Goal: Communication & Community: Answer question/provide support

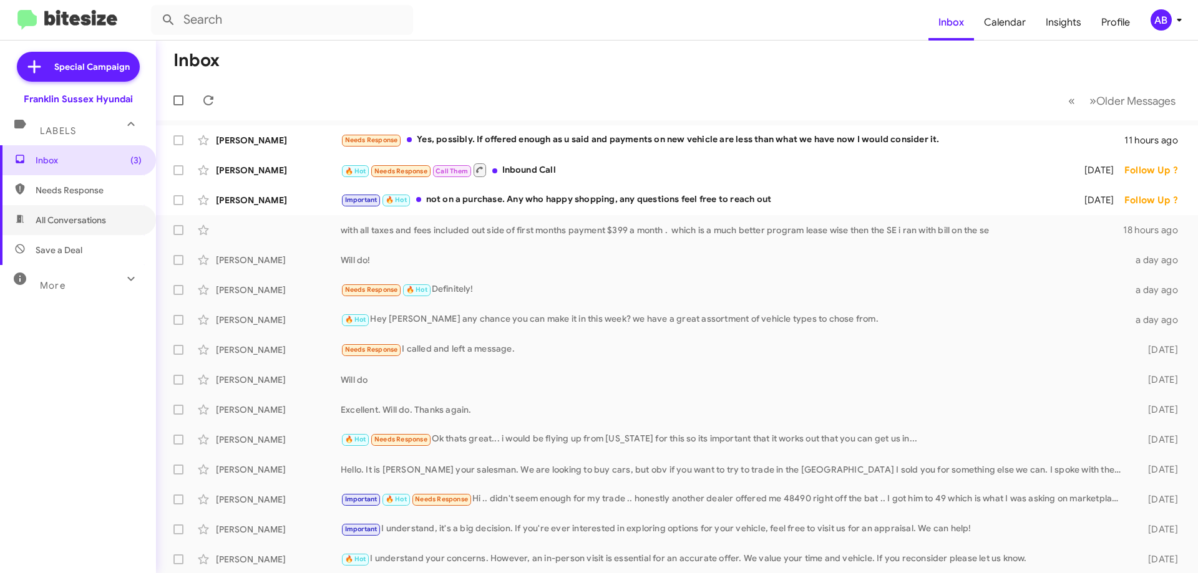
click at [93, 220] on span "All Conversations" at bounding box center [71, 220] width 71 height 12
type input "in:all-conversations"
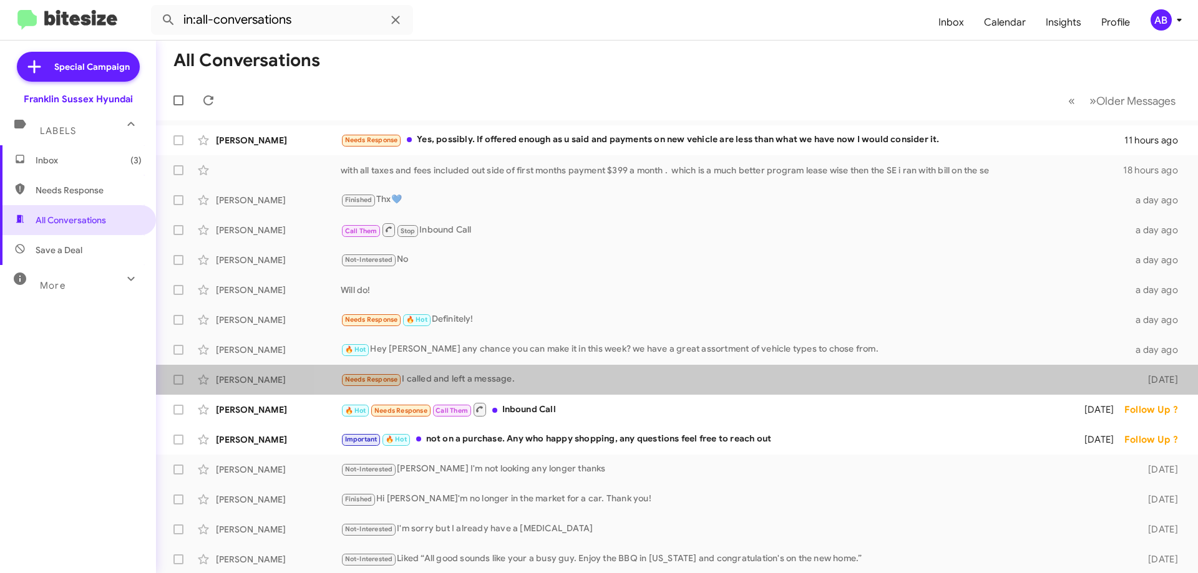
click at [738, 394] on span "[PERSON_NAME] Needs Response I called and left a message. [DATE]" at bounding box center [677, 380] width 1042 height 30
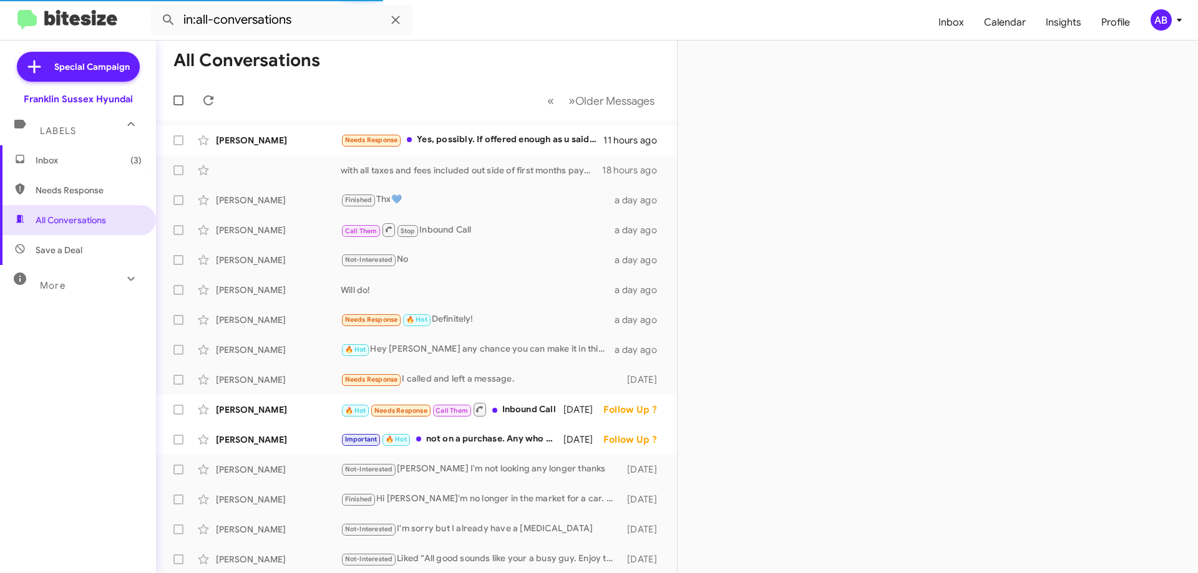
click at [539, 408] on div "🔥 Hot Needs Response Call Them Inbound Call" at bounding box center [452, 410] width 223 height 16
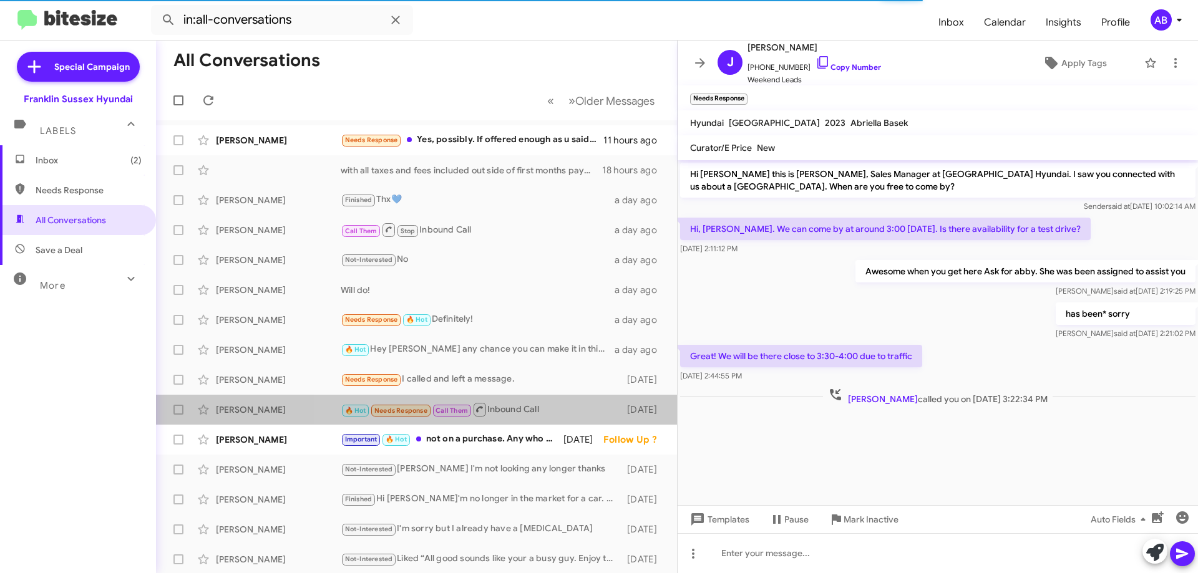
click at [515, 409] on div "🔥 Hot Needs Response Call Them Inbound Call" at bounding box center [481, 410] width 280 height 16
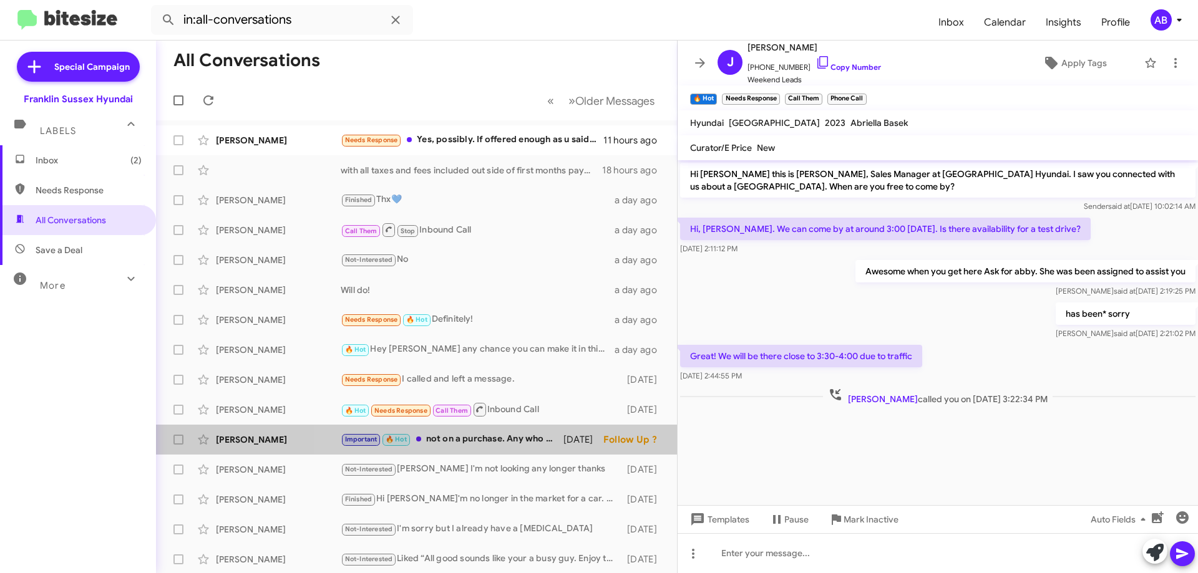
click at [505, 437] on div "Important 🔥 Hot not on a purchase. Any who happy shopping, any questions feel f…" at bounding box center [452, 439] width 223 height 14
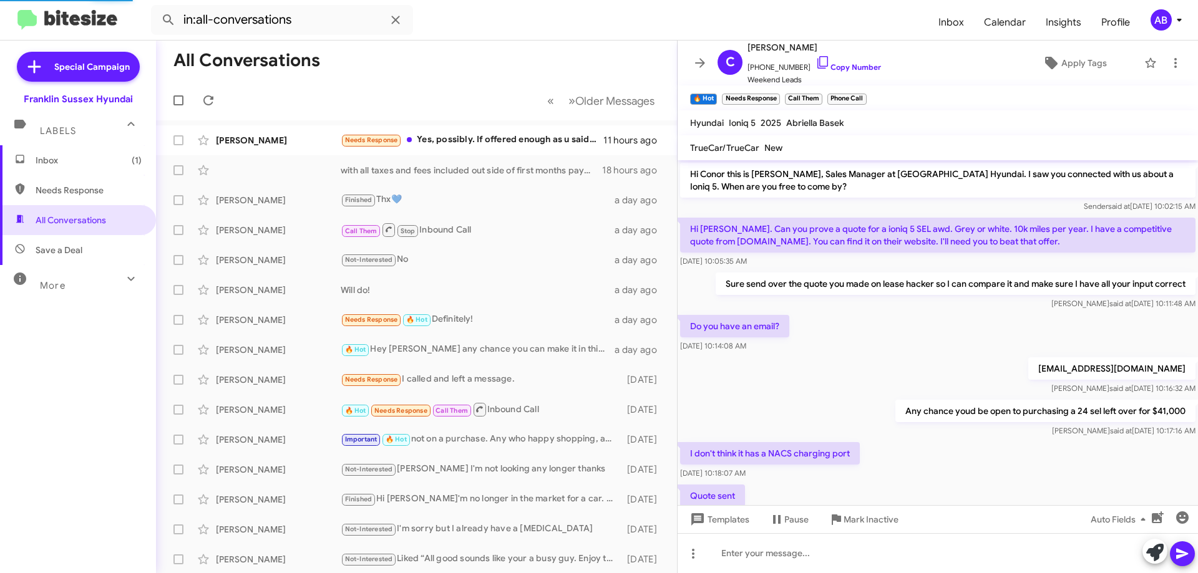
scroll to position [391, 0]
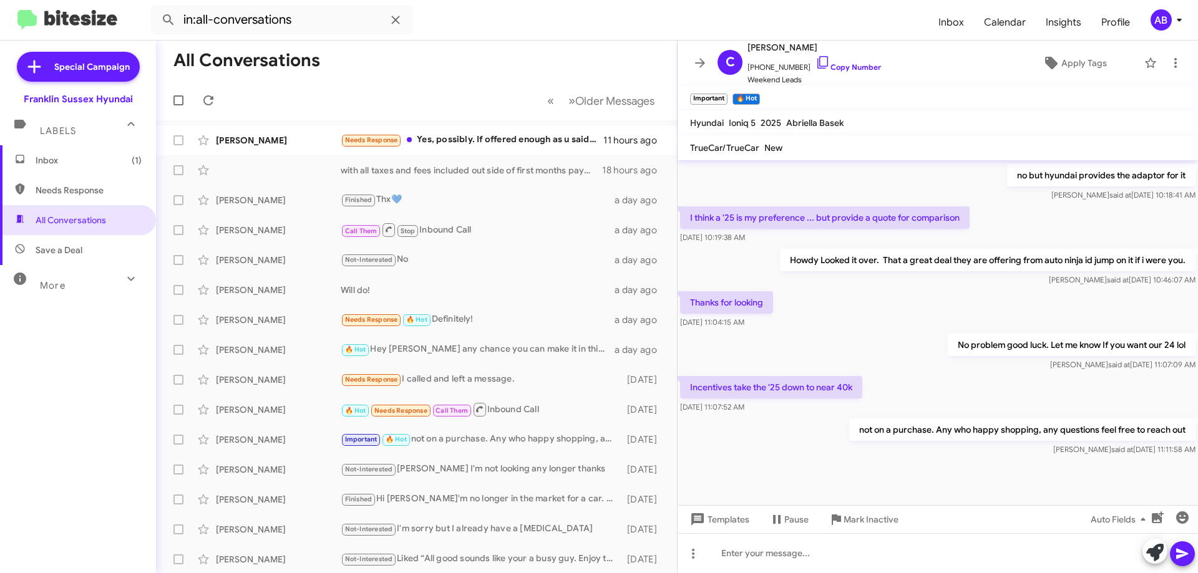
click at [477, 134] on div "Needs Response Yes, possibly. If offered enough as u said and payments on new v…" at bounding box center [472, 140] width 263 height 14
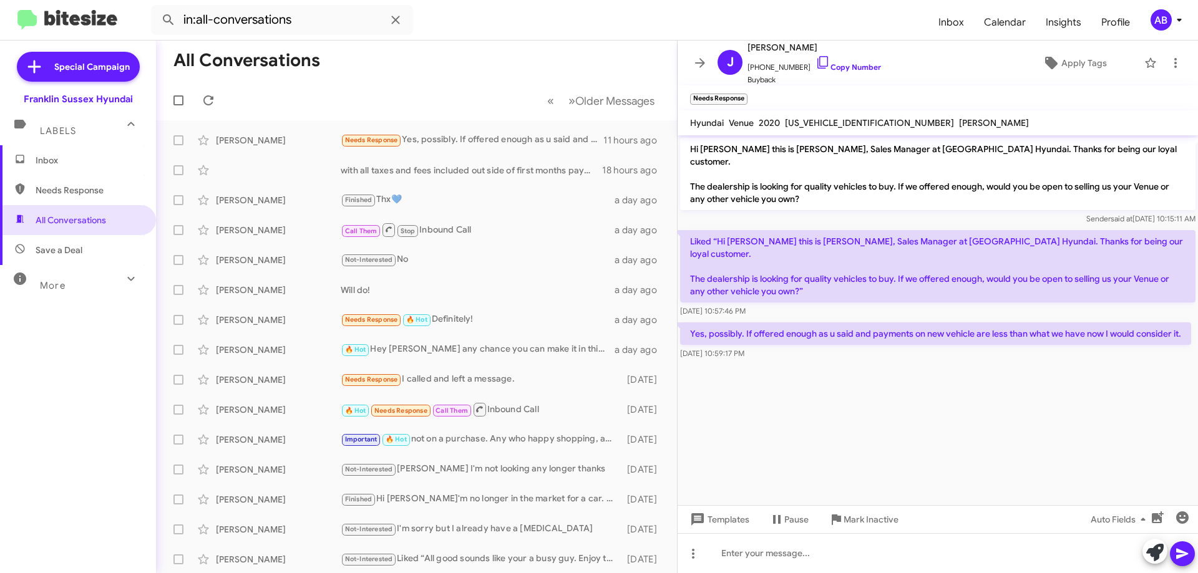
click at [689, 59] on span at bounding box center [700, 63] width 25 height 15
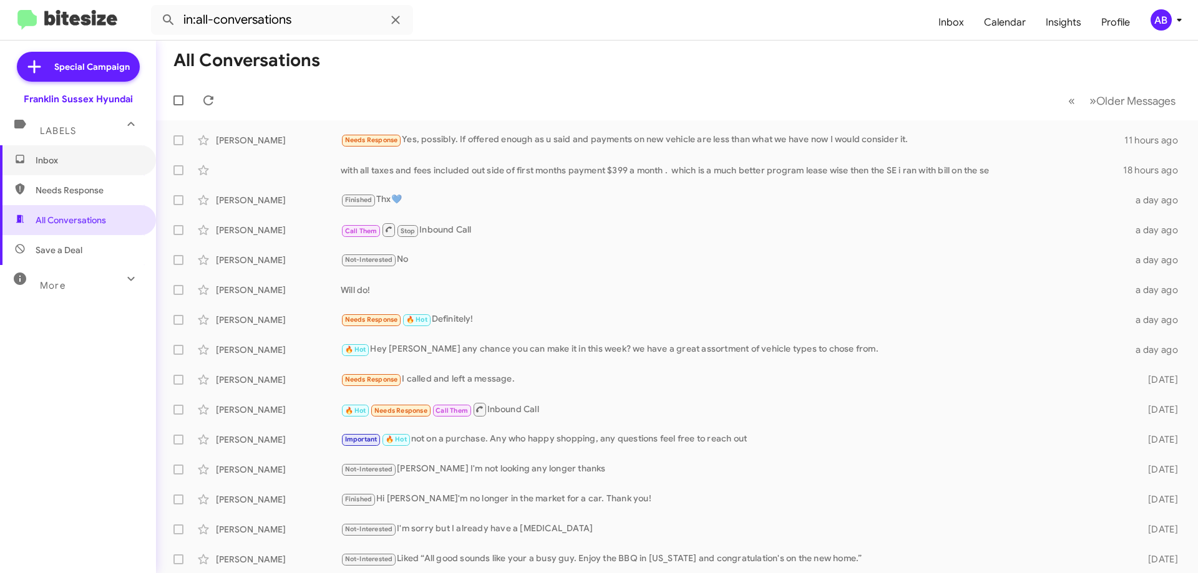
click at [94, 156] on span "Inbox" at bounding box center [89, 160] width 106 height 12
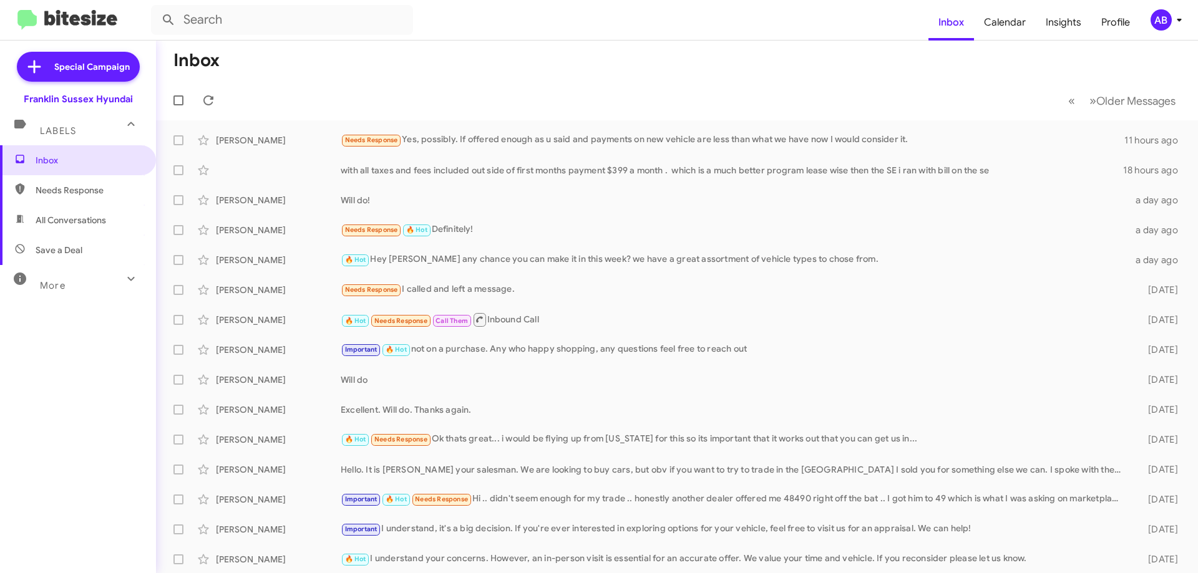
click at [325, 178] on div "with all taxes and fees included out side of first months payment $399 a month …" at bounding box center [677, 170] width 1022 height 25
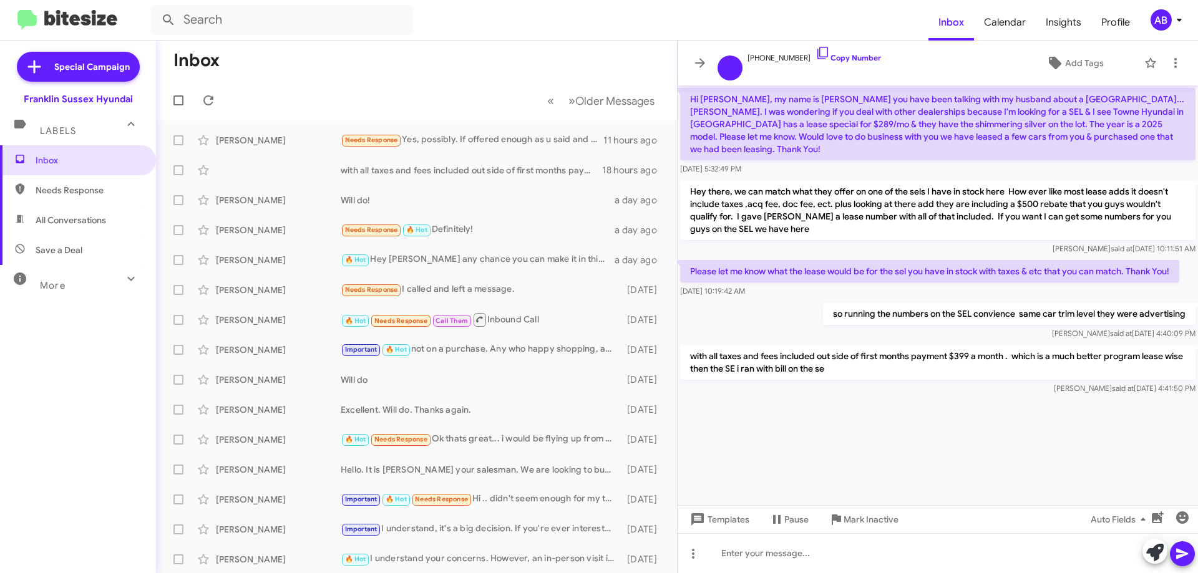
click at [692, 58] on span at bounding box center [700, 63] width 25 height 15
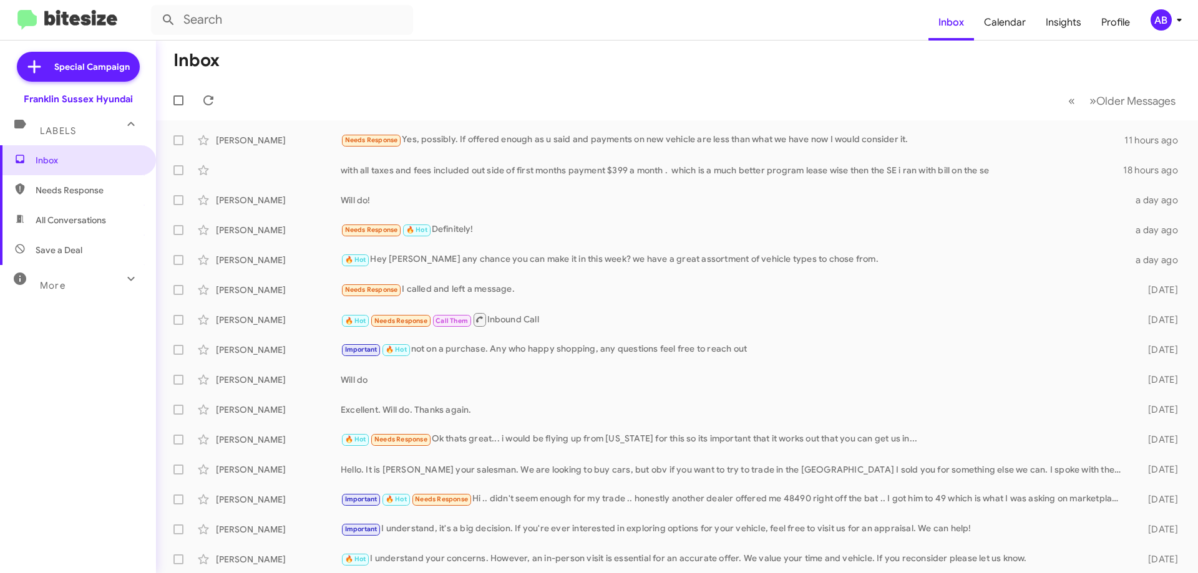
click at [593, 223] on div "Needs Response 🔥 Hot Definitely!" at bounding box center [734, 230] width 787 height 14
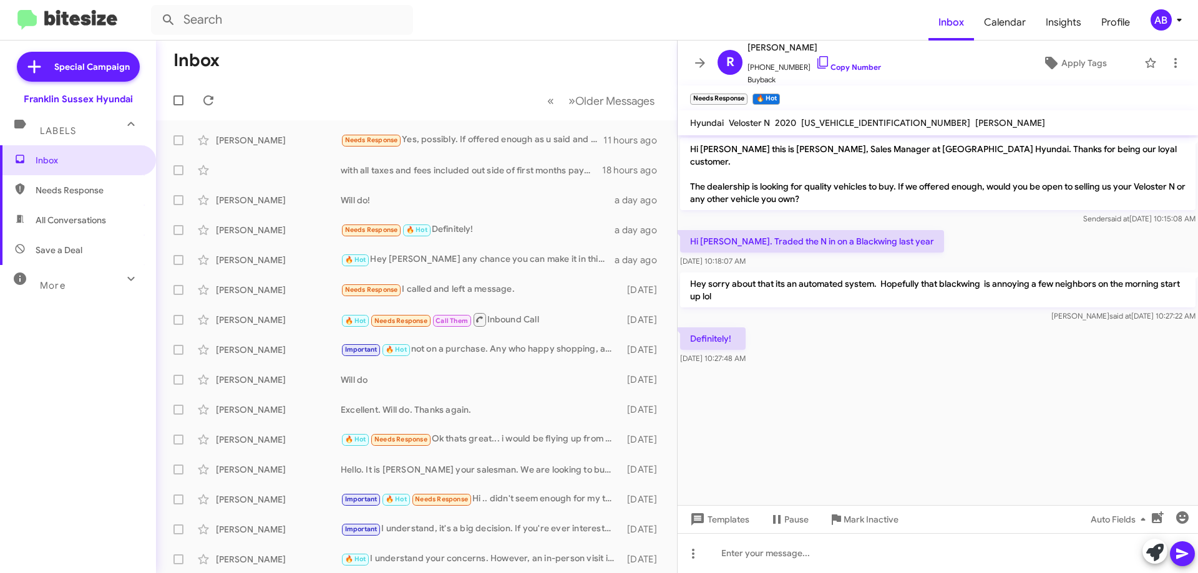
click at [691, 53] on mat-toolbar "R [PERSON_NAME] [PHONE_NUMBER] Copy Number Buyback Apply Tags" at bounding box center [938, 63] width 520 height 45
click at [696, 57] on icon at bounding box center [700, 63] width 15 height 15
